Goal: Find specific page/section: Find specific page/section

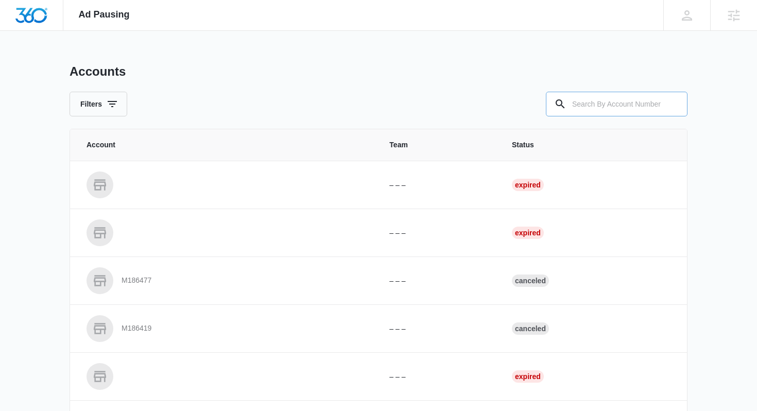
click at [602, 106] on input "text" at bounding box center [617, 104] width 142 height 25
paste input "M187978"
type input "M187978"
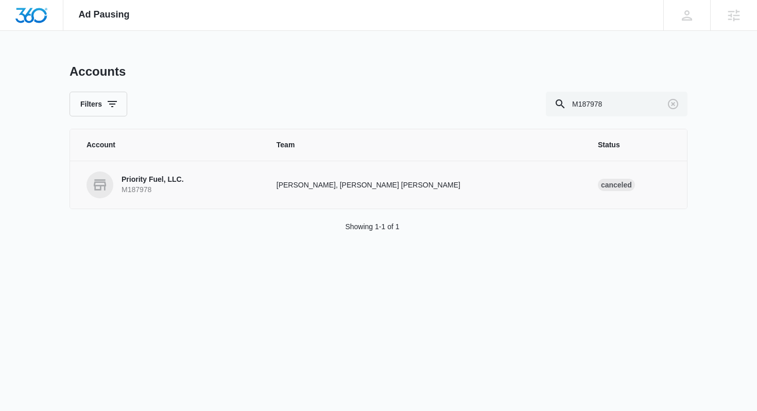
click at [181, 177] on p "Priority Fuel, LLC." at bounding box center [153, 180] width 62 height 10
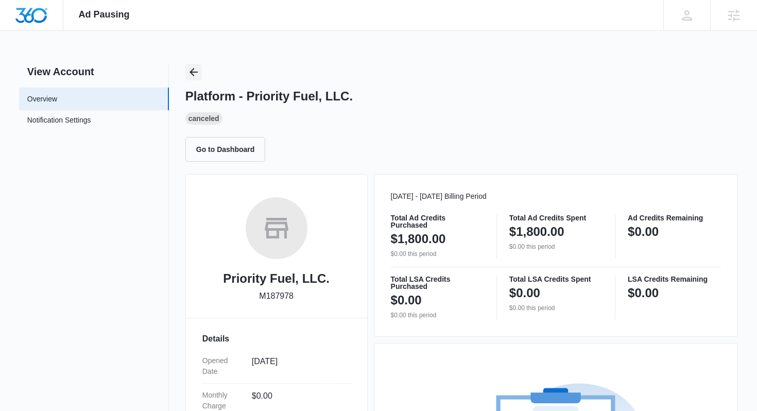
click at [194, 72] on icon "Back" at bounding box center [194, 72] width 8 height 8
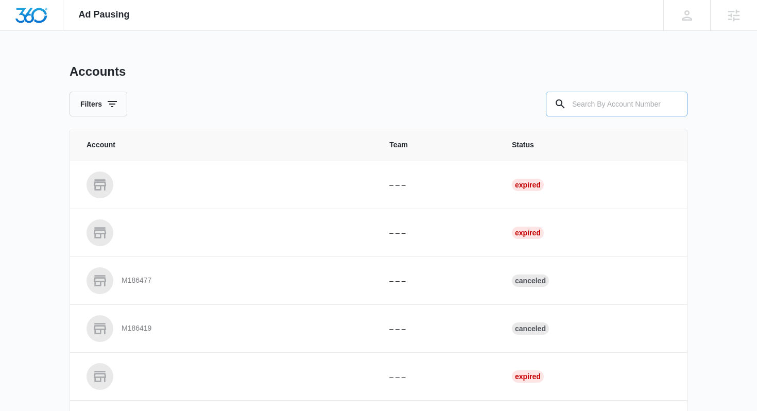
click at [628, 98] on input "text" at bounding box center [617, 104] width 142 height 25
paste input "M309705"
type input "M309705"
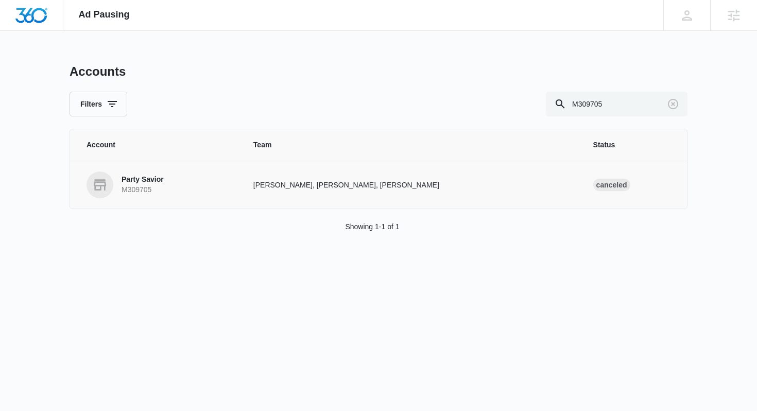
click at [146, 178] on p "Party Savior" at bounding box center [143, 180] width 42 height 10
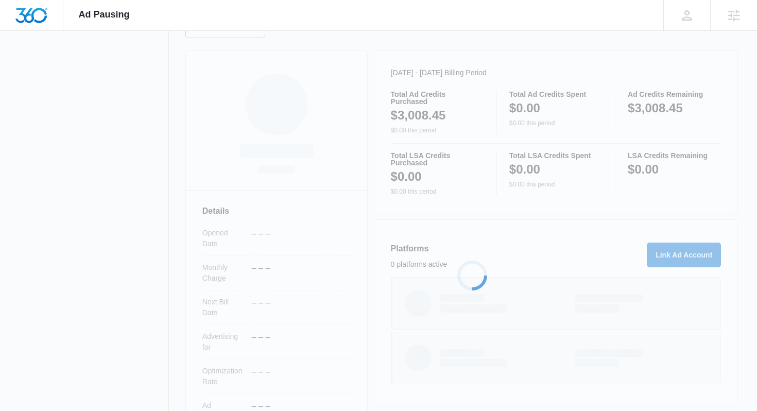
scroll to position [205, 0]
